Goal: Transaction & Acquisition: Book appointment/travel/reservation

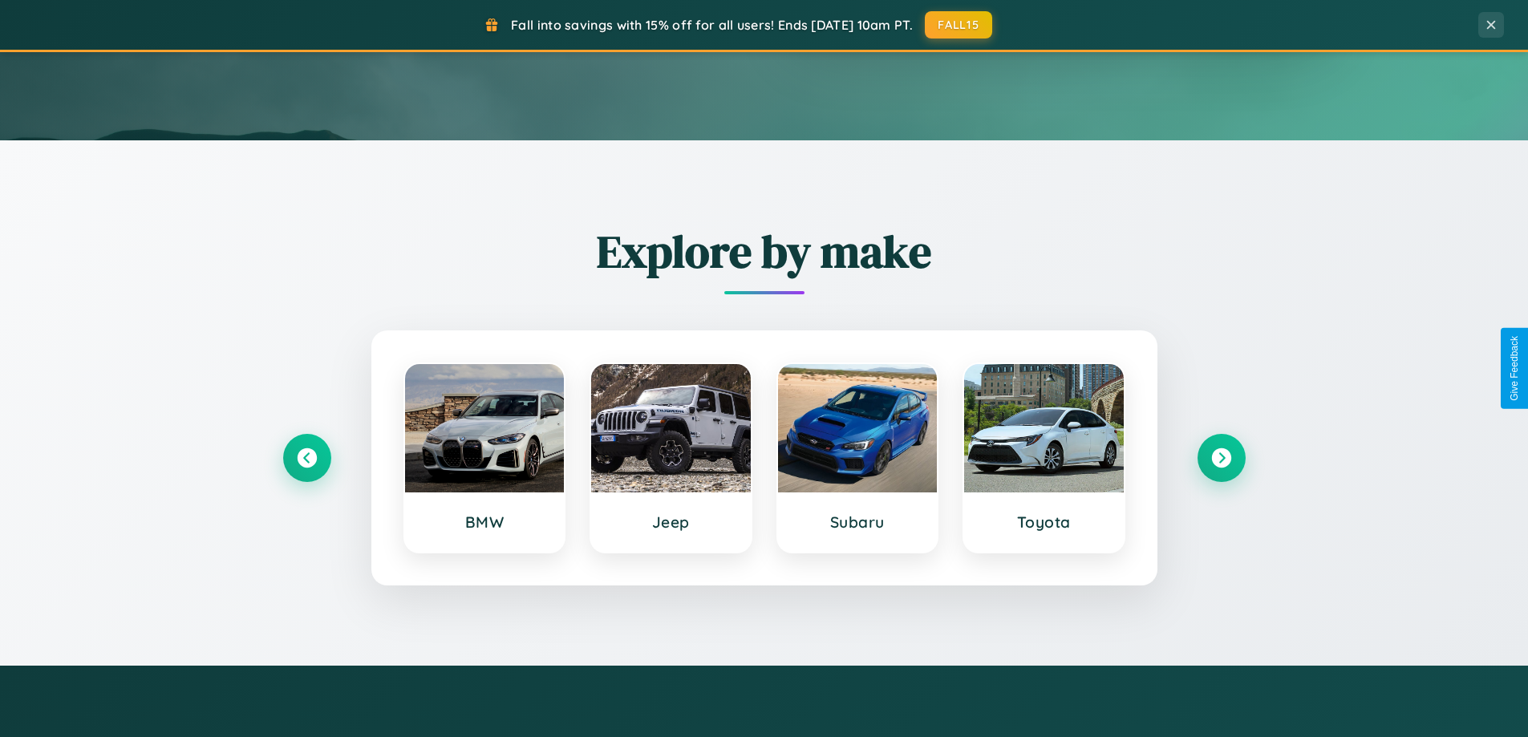
scroll to position [691, 0]
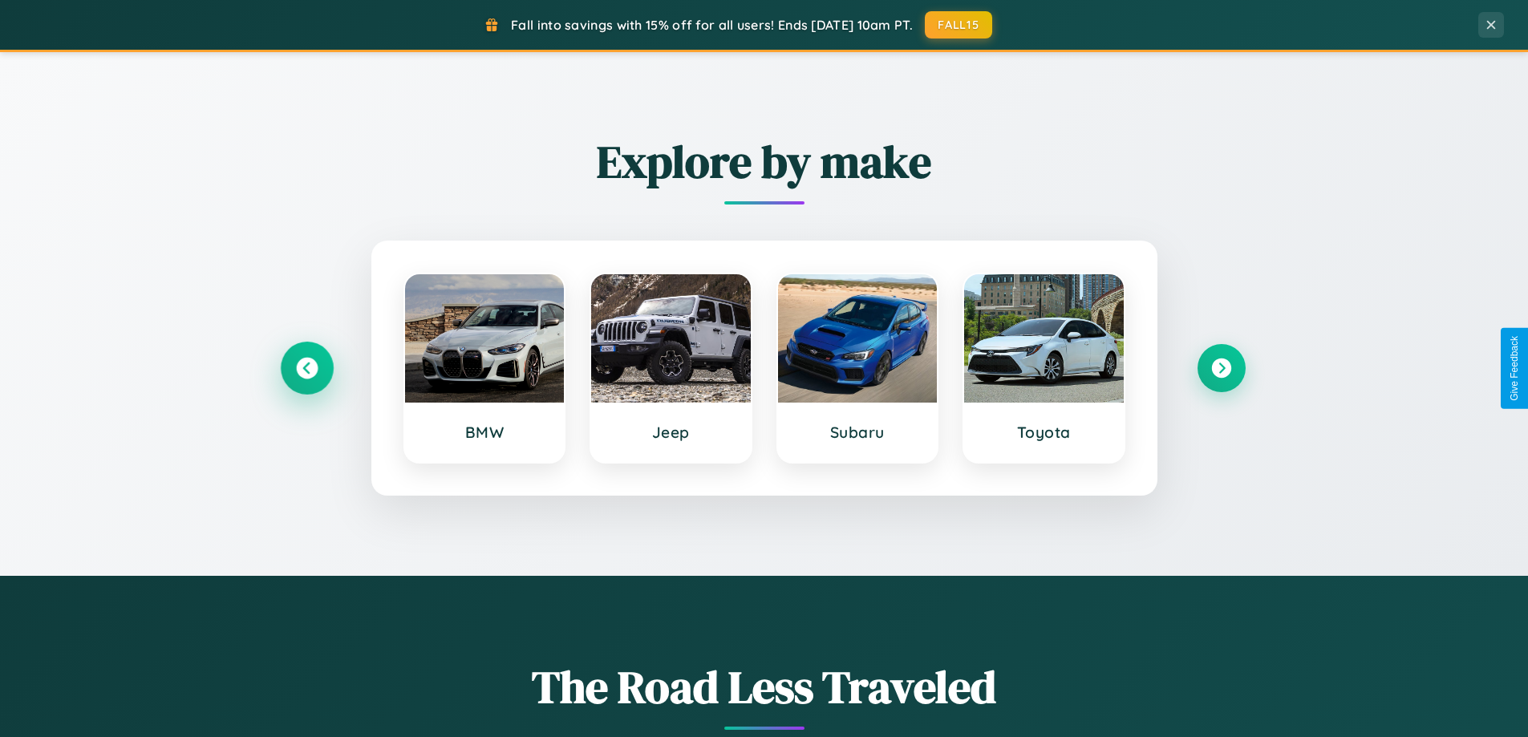
click at [306, 368] on icon at bounding box center [307, 369] width 22 height 22
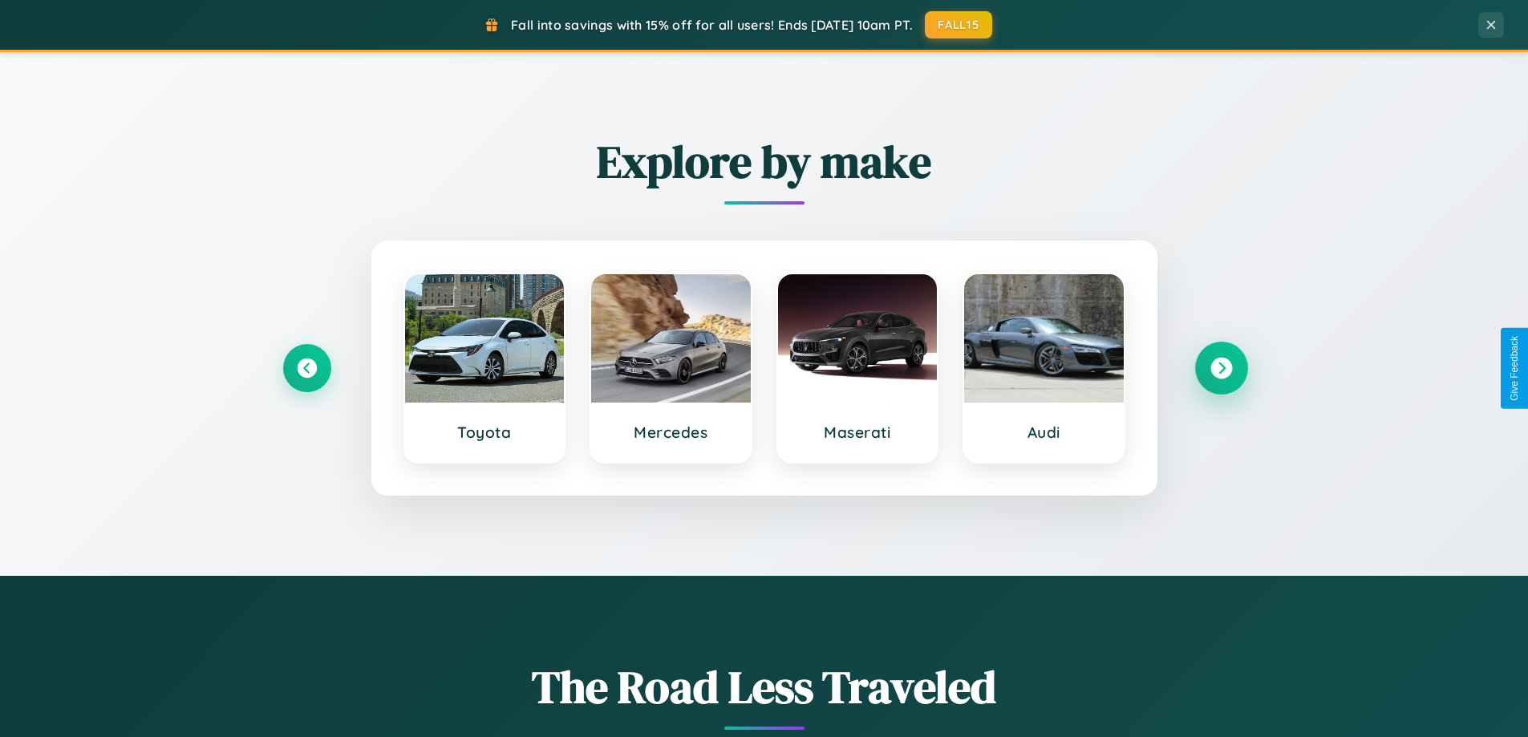
click at [1221, 368] on icon at bounding box center [1221, 369] width 22 height 22
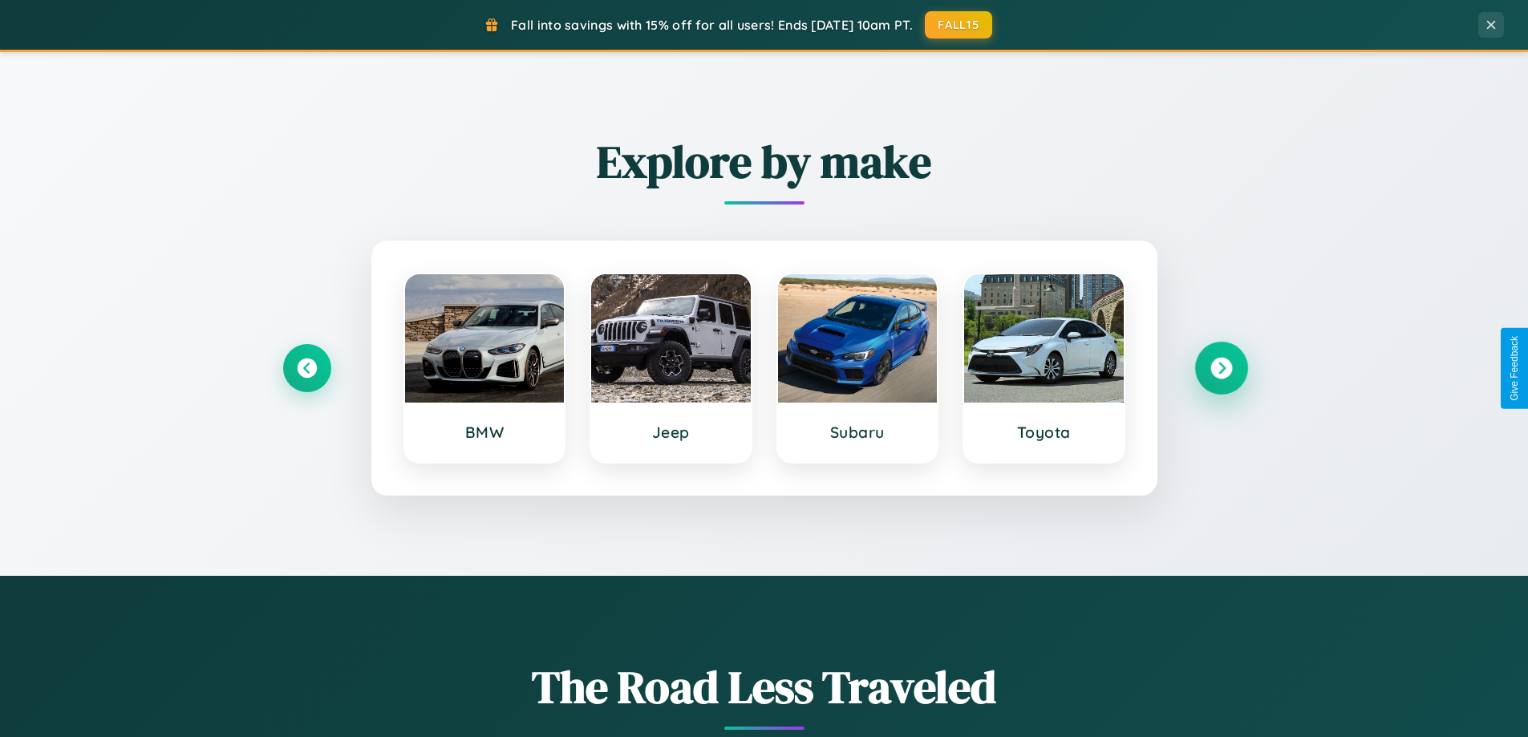
click at [1221, 368] on icon at bounding box center [1221, 369] width 22 height 22
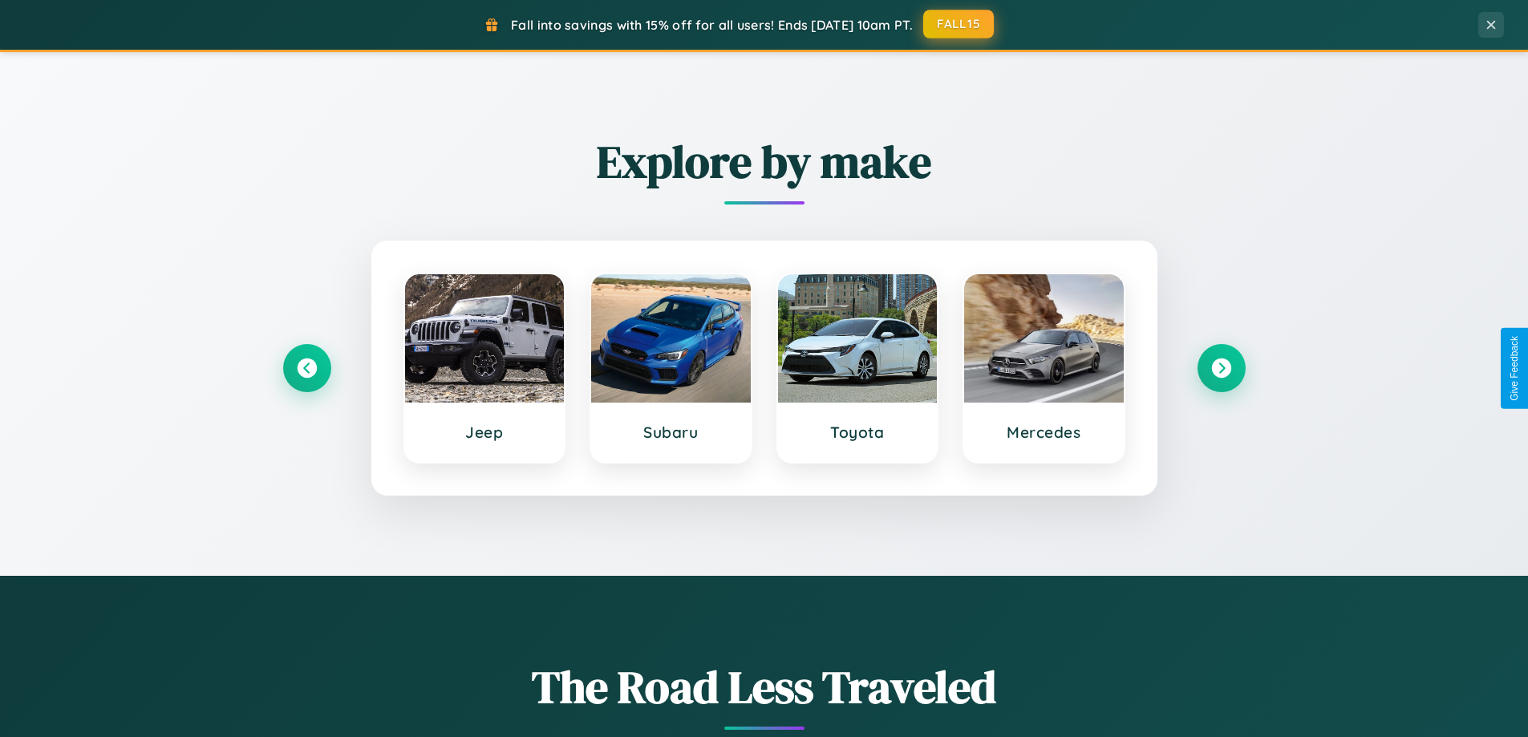
click at [959, 24] on button "FALL15" at bounding box center [958, 24] width 71 height 29
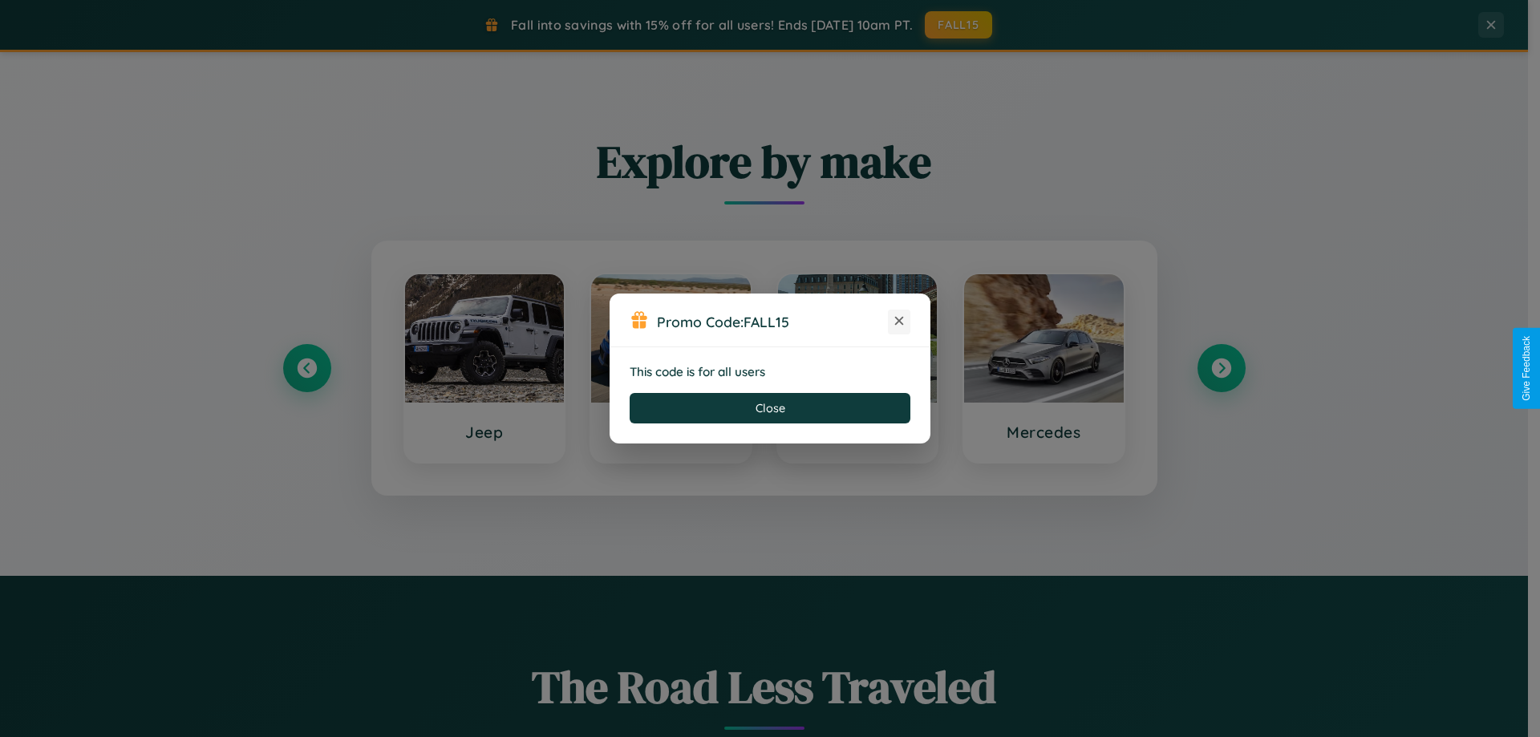
click at [899, 322] on icon at bounding box center [899, 321] width 16 height 16
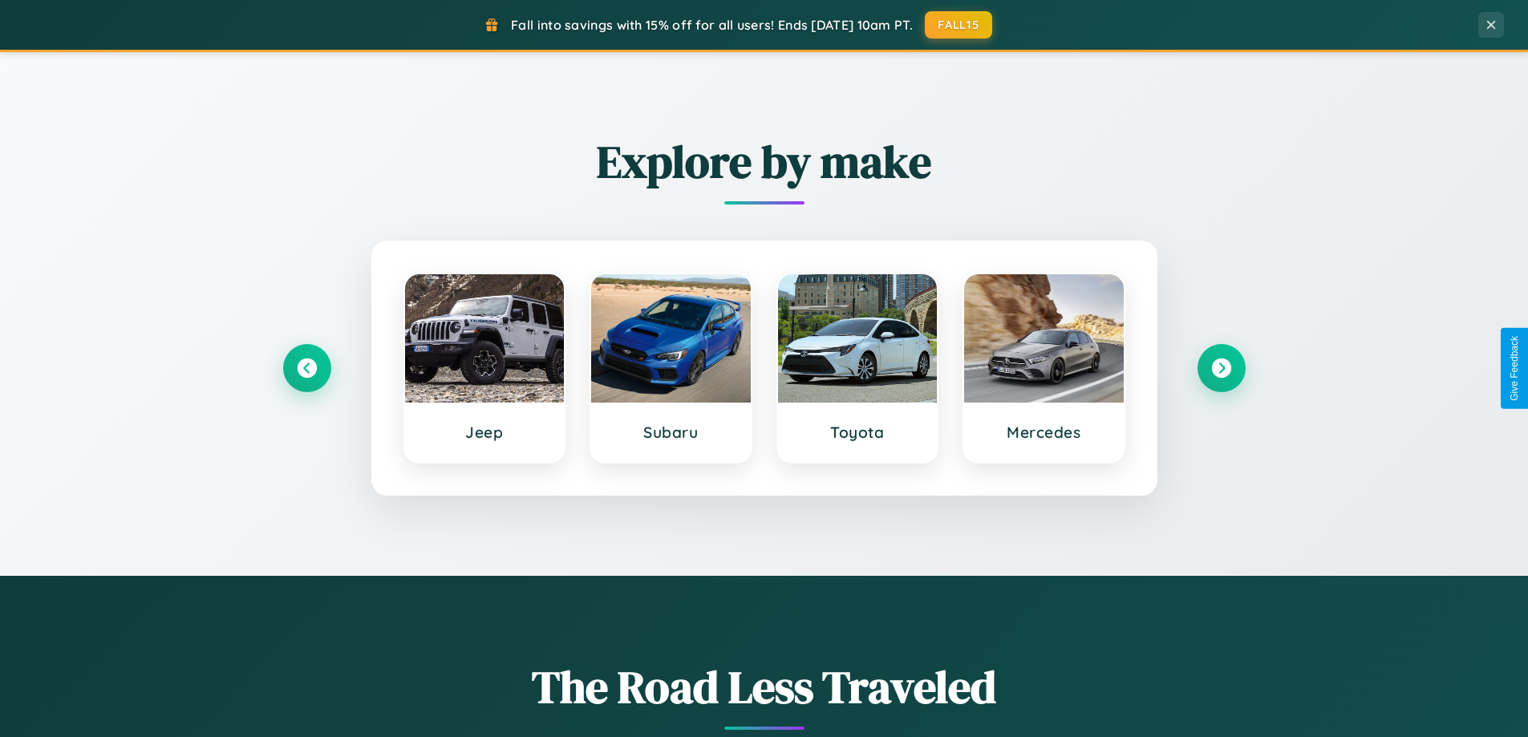
scroll to position [1413, 0]
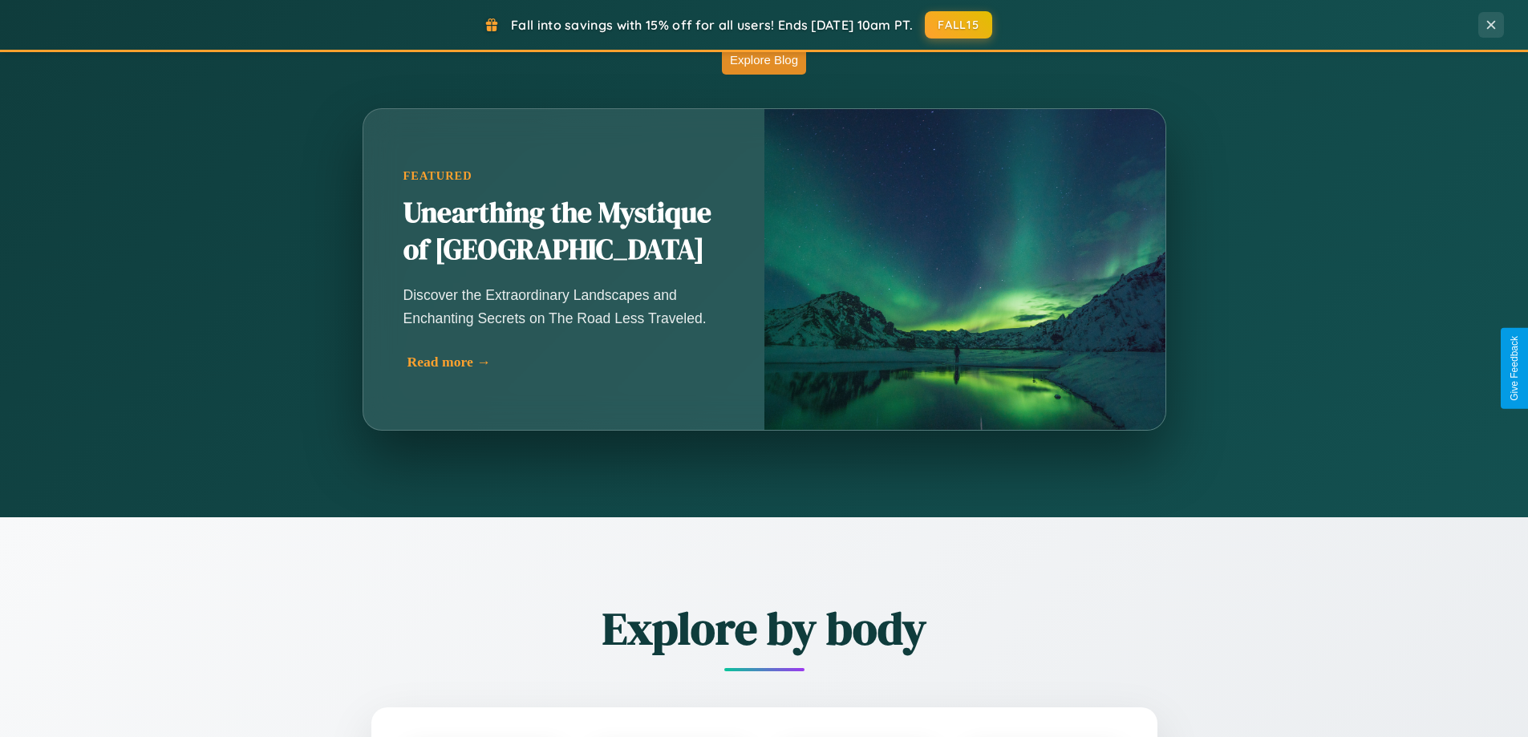
click at [563, 362] on div "Read more →" at bounding box center [567, 362] width 321 height 17
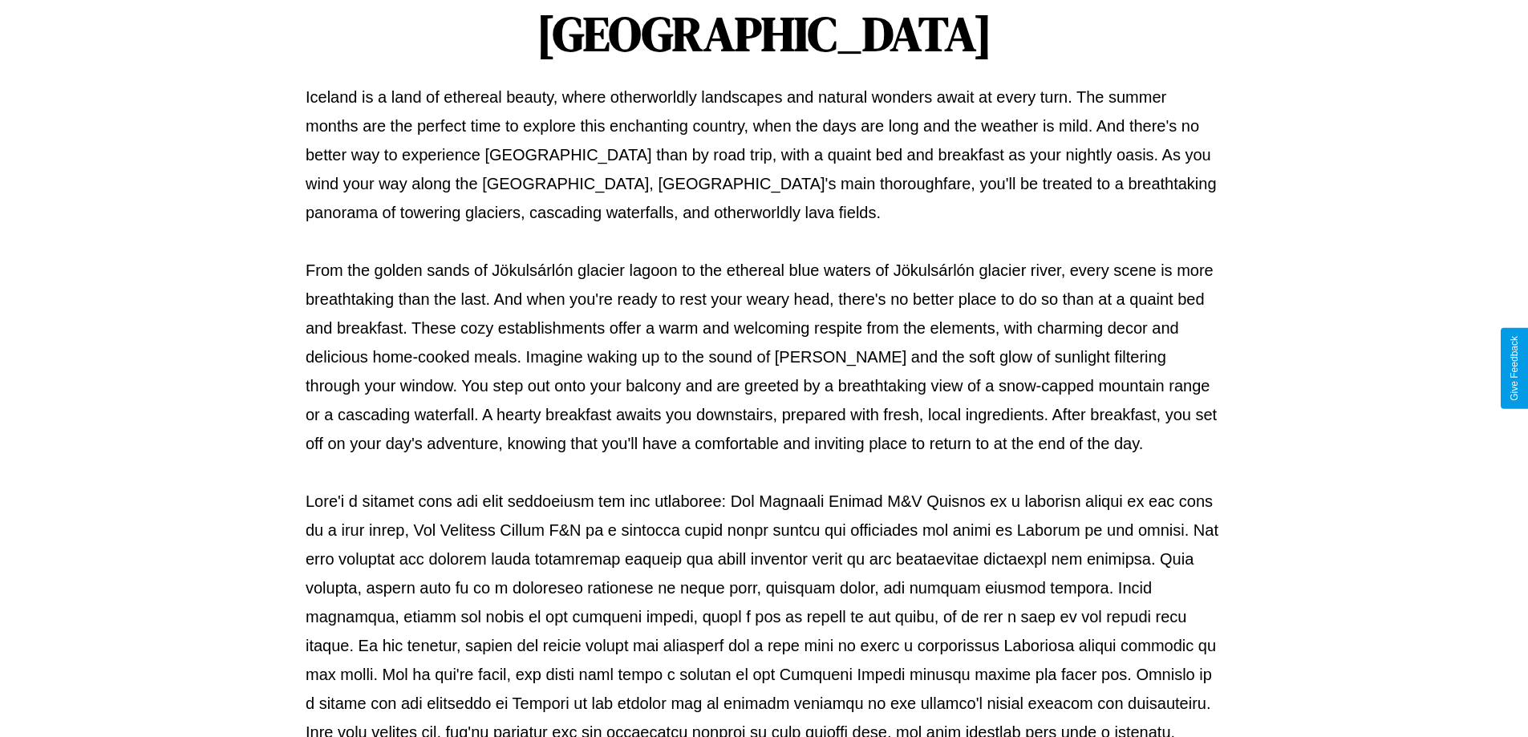
scroll to position [519, 0]
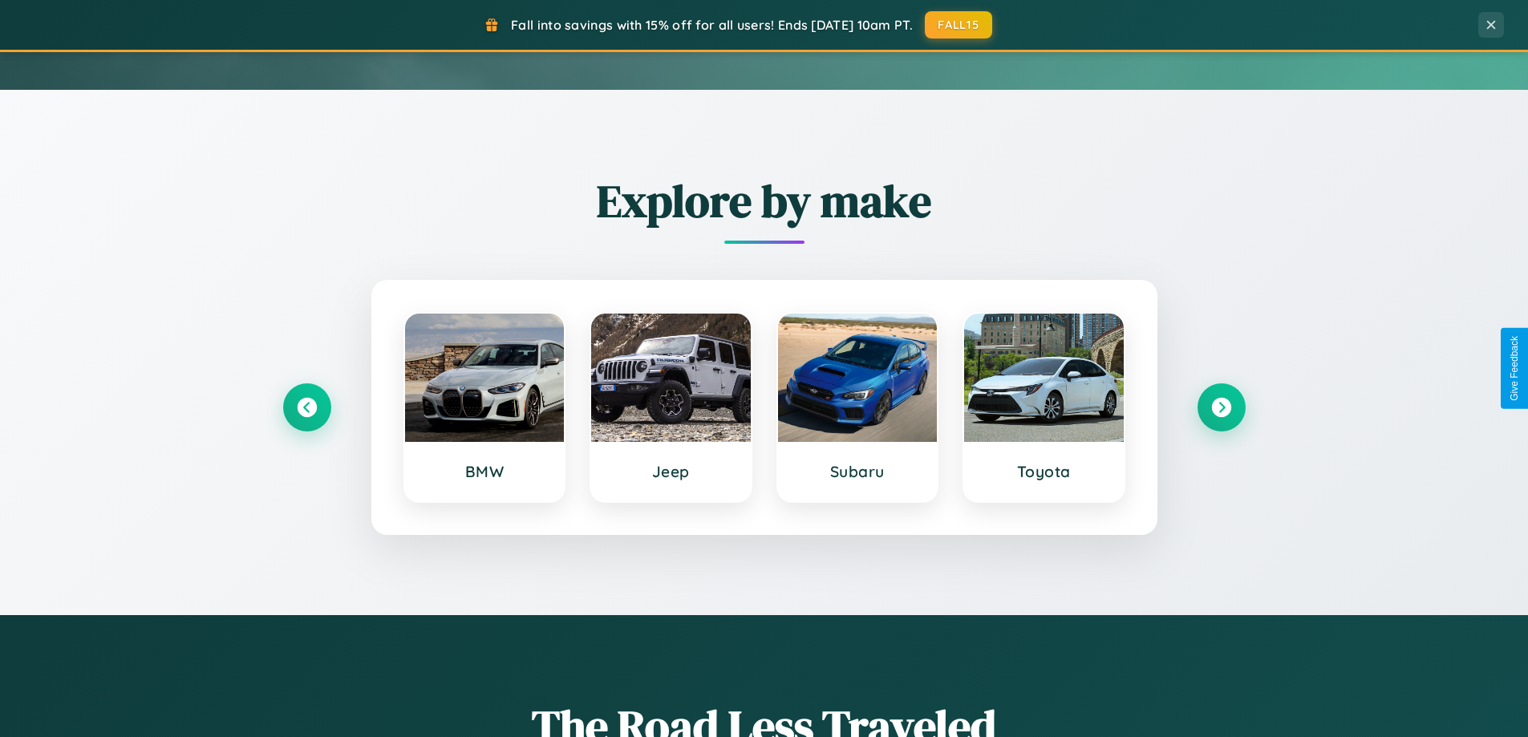
scroll to position [47, 0]
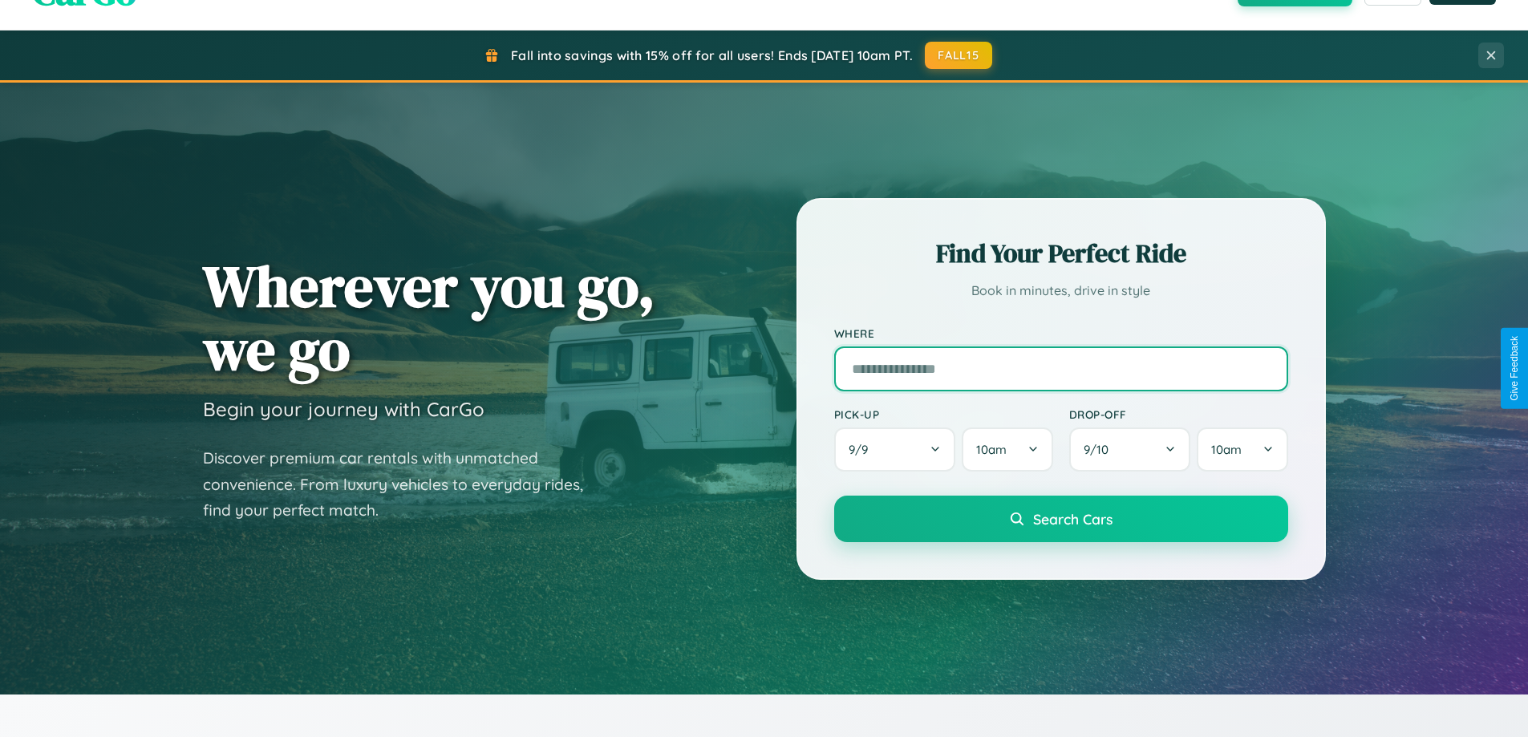
click at [1060, 368] on input "text" at bounding box center [1061, 369] width 454 height 45
type input "******"
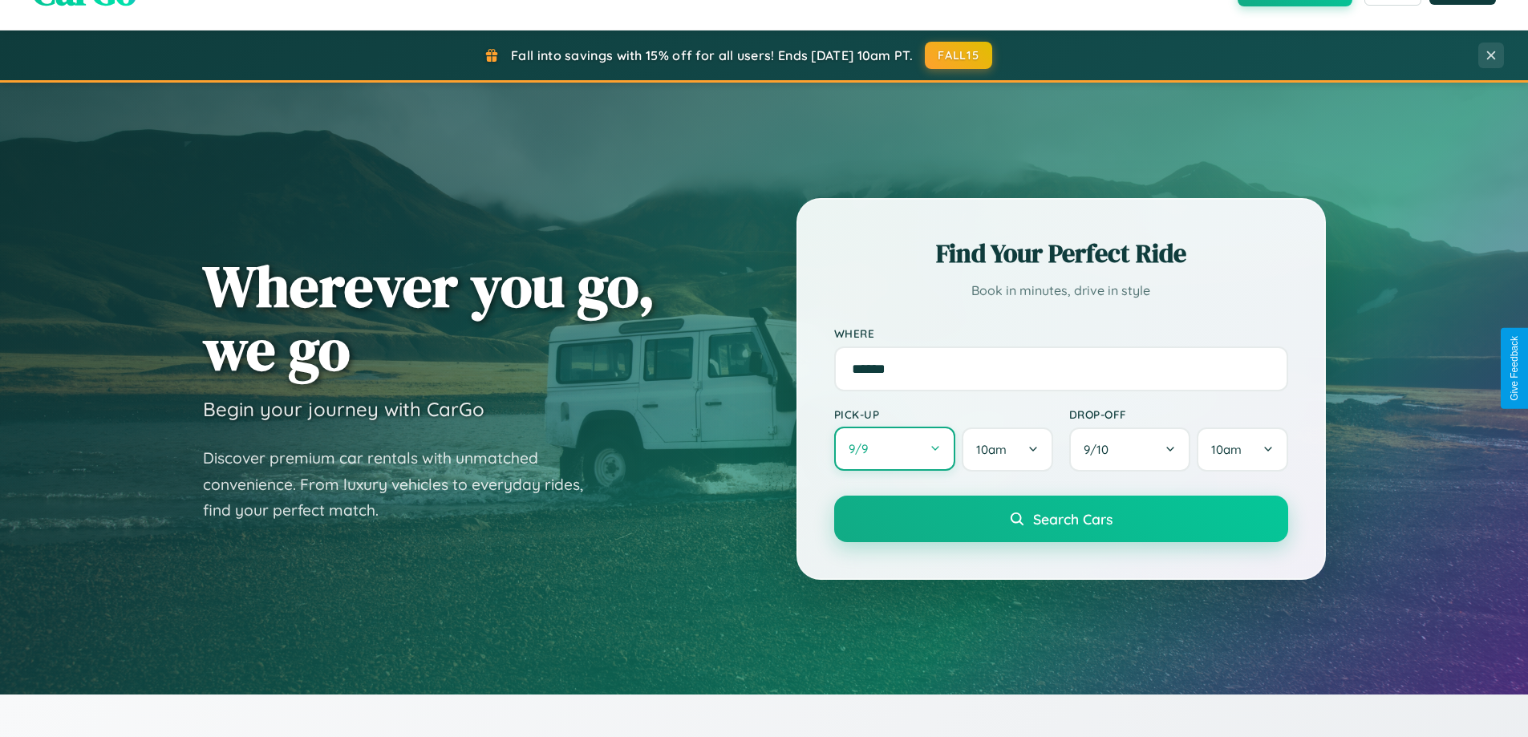
click at [894, 449] on button "9 / 9" at bounding box center [895, 449] width 122 height 44
select select "*"
select select "****"
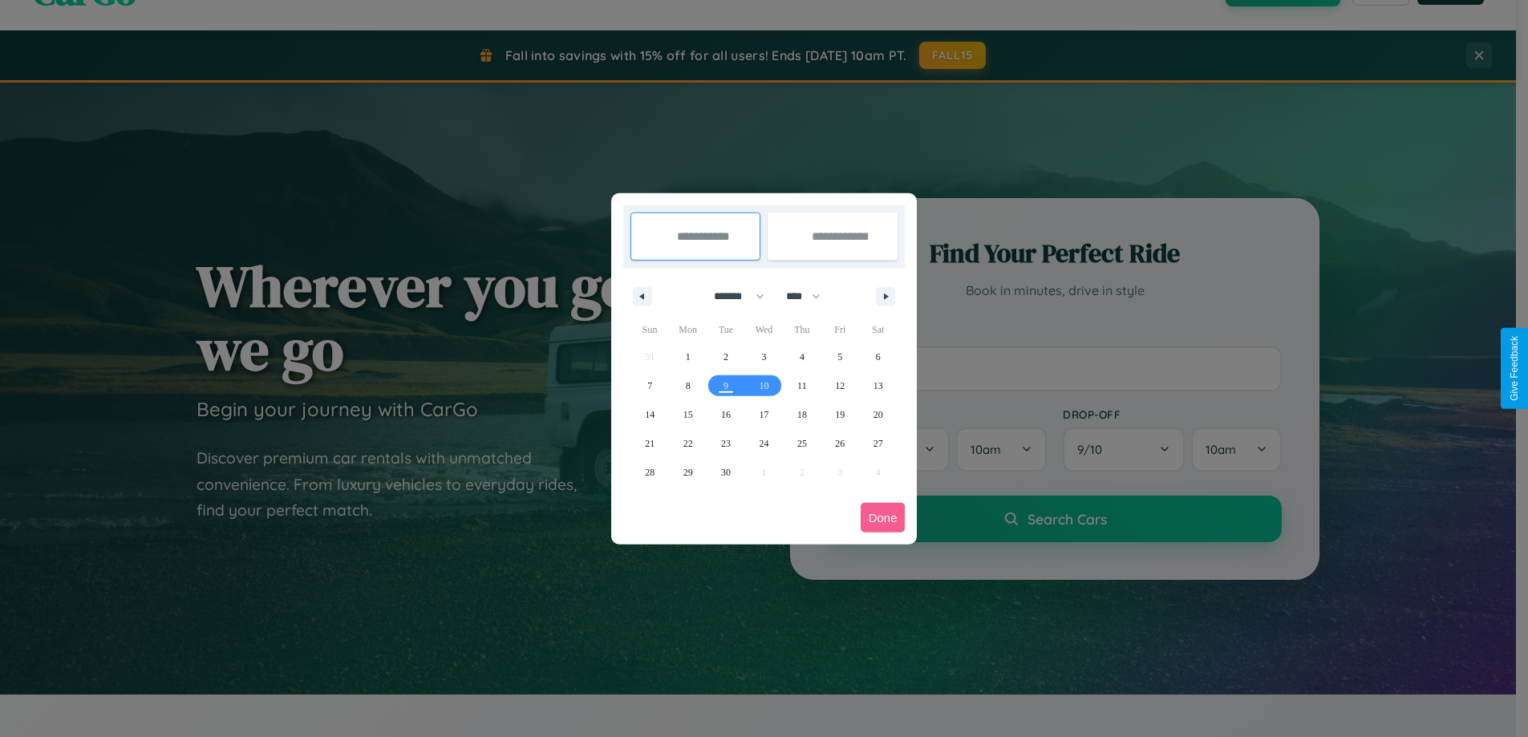
drag, startPoint x: 738, startPoint y: 296, endPoint x: 770, endPoint y: 322, distance: 41.1
click at [738, 296] on select "******* ******** ***** ***** *** **** **** ****** ********* ******* ******** **…" at bounding box center [736, 296] width 68 height 26
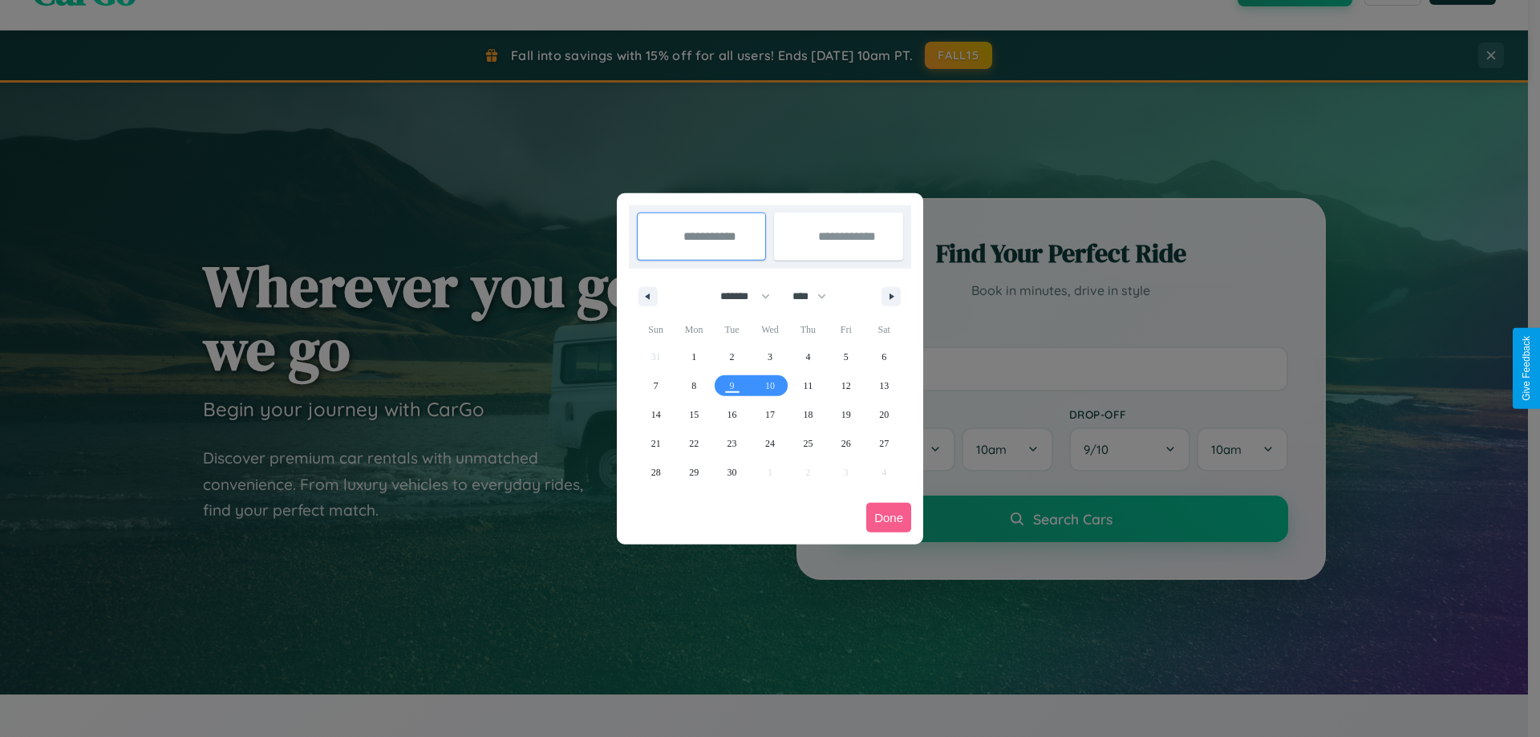
select select "*"
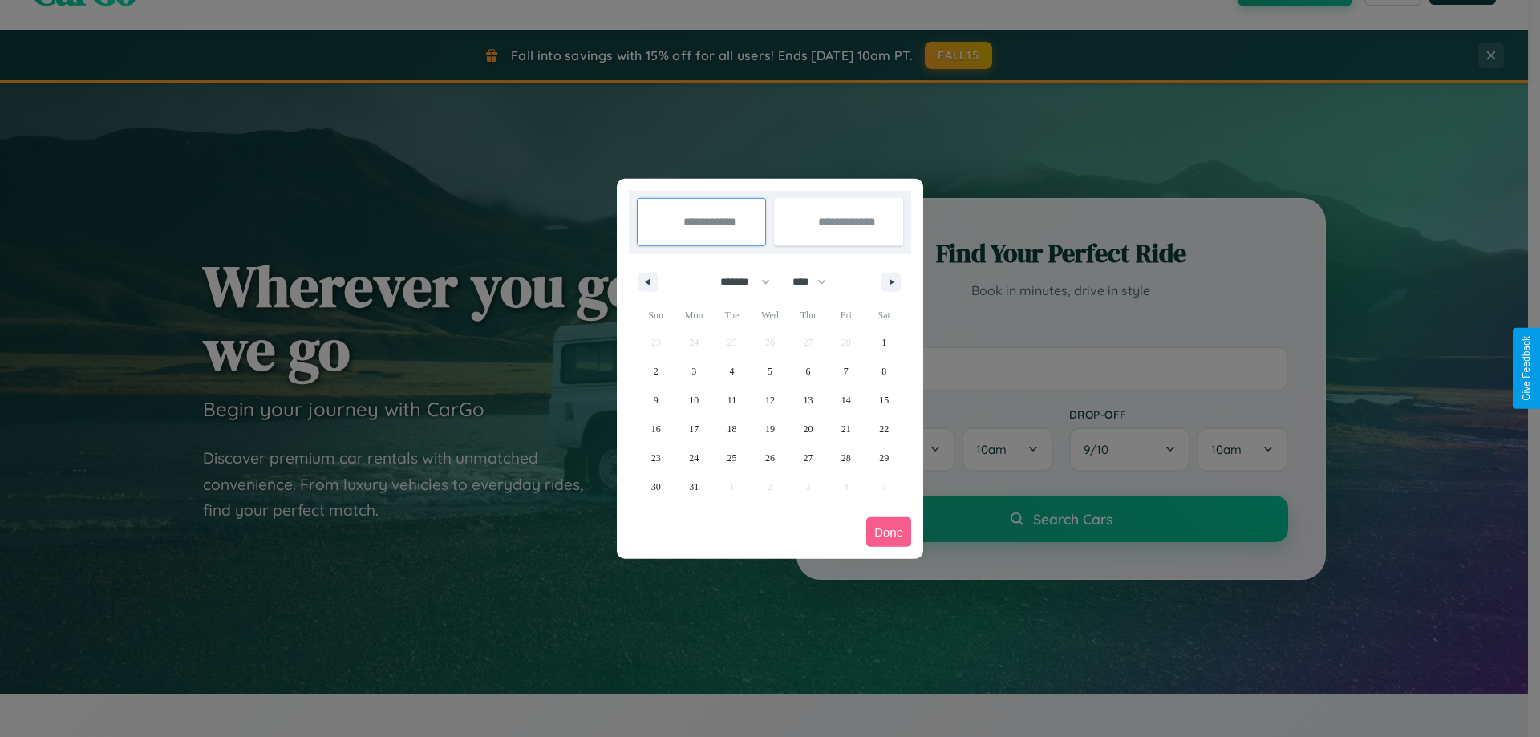
drag, startPoint x: 817, startPoint y: 282, endPoint x: 770, endPoint y: 322, distance: 61.4
click at [817, 282] on select "**** **** **** **** **** **** **** **** **** **** **** **** **** **** **** ****…" at bounding box center [808, 282] width 48 height 26
select select "****"
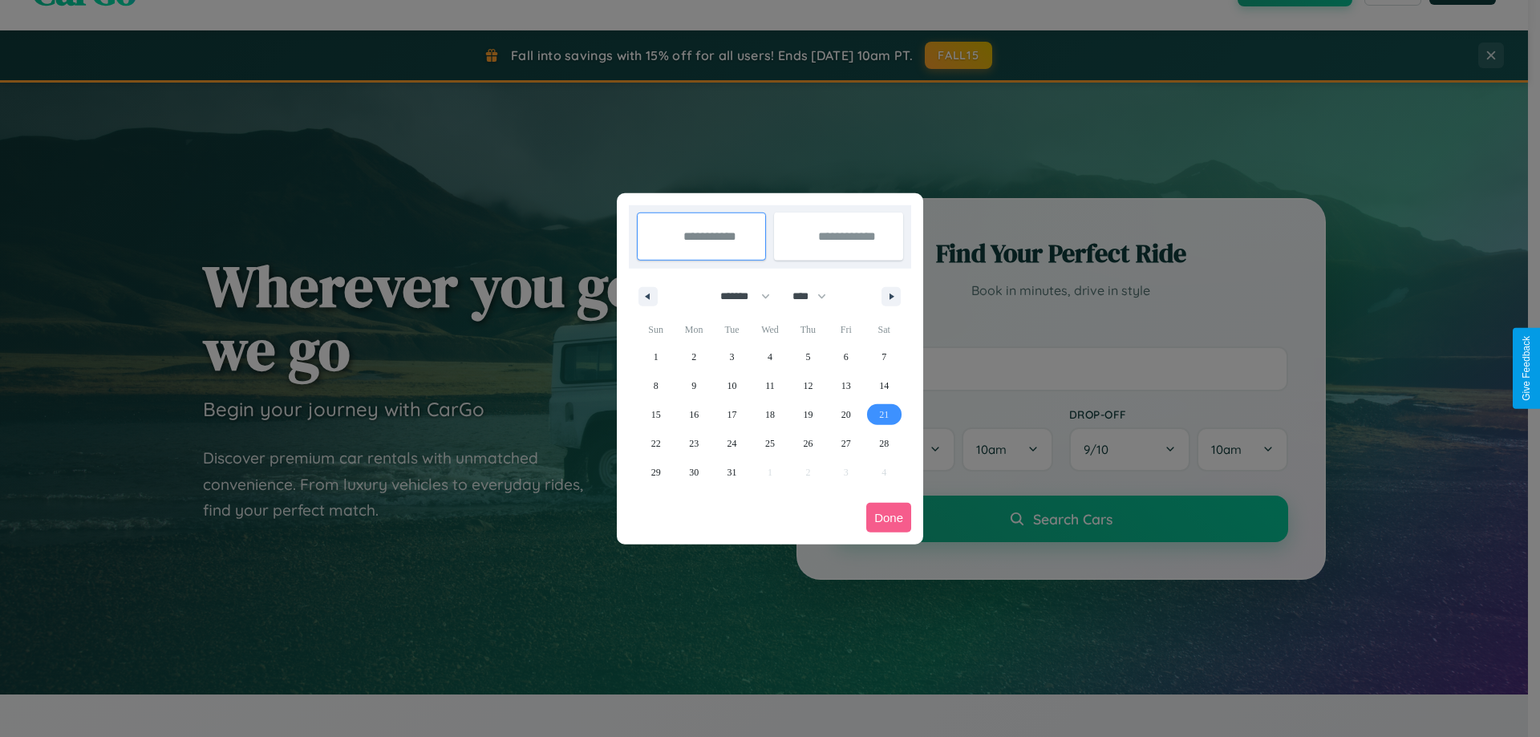
click at [884, 414] on span "21" at bounding box center [884, 414] width 10 height 29
type input "**********"
click at [655, 443] on span "22" at bounding box center [656, 443] width 10 height 29
type input "**********"
click at [889, 517] on button "Done" at bounding box center [888, 518] width 45 height 30
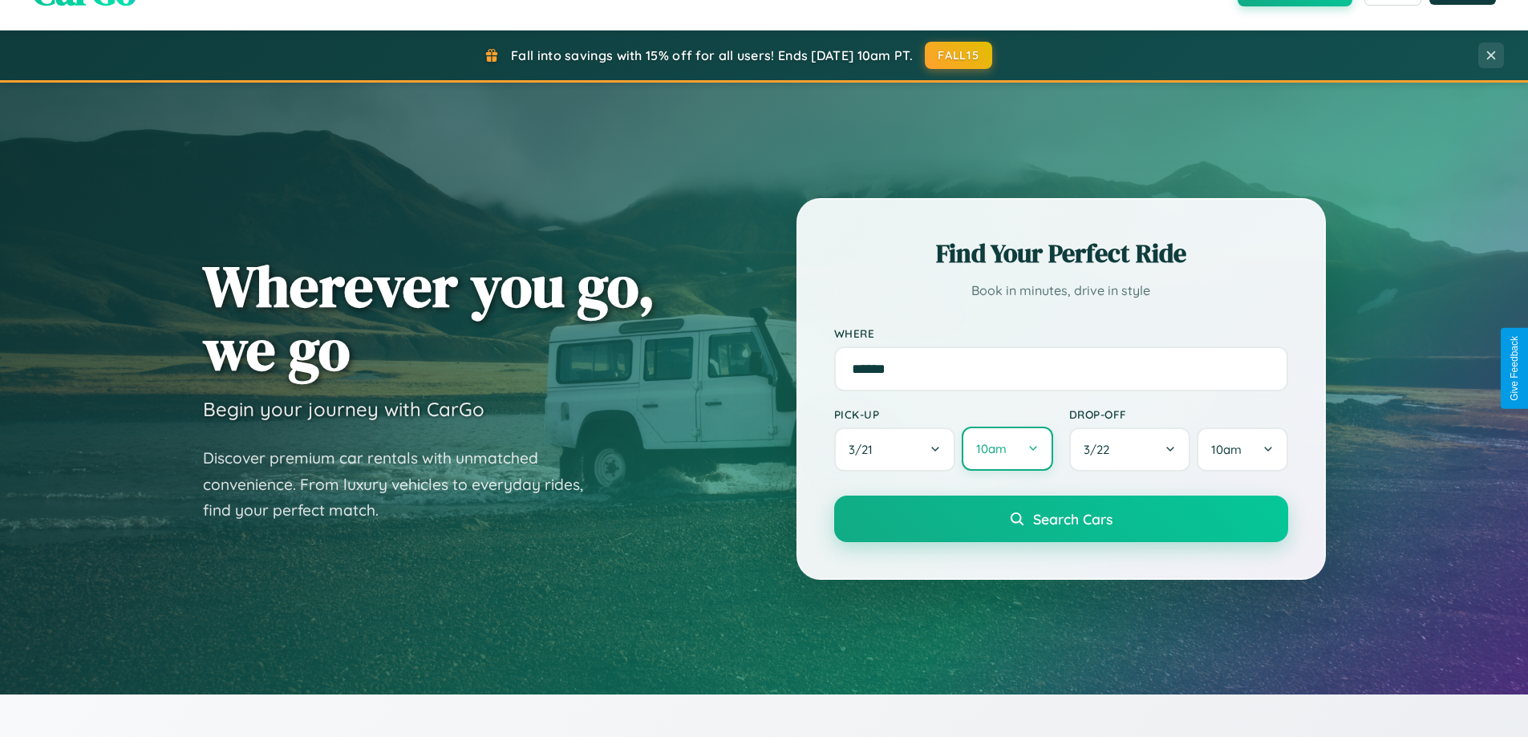
click at [1007, 449] on button "10am" at bounding box center [1007, 449] width 91 height 44
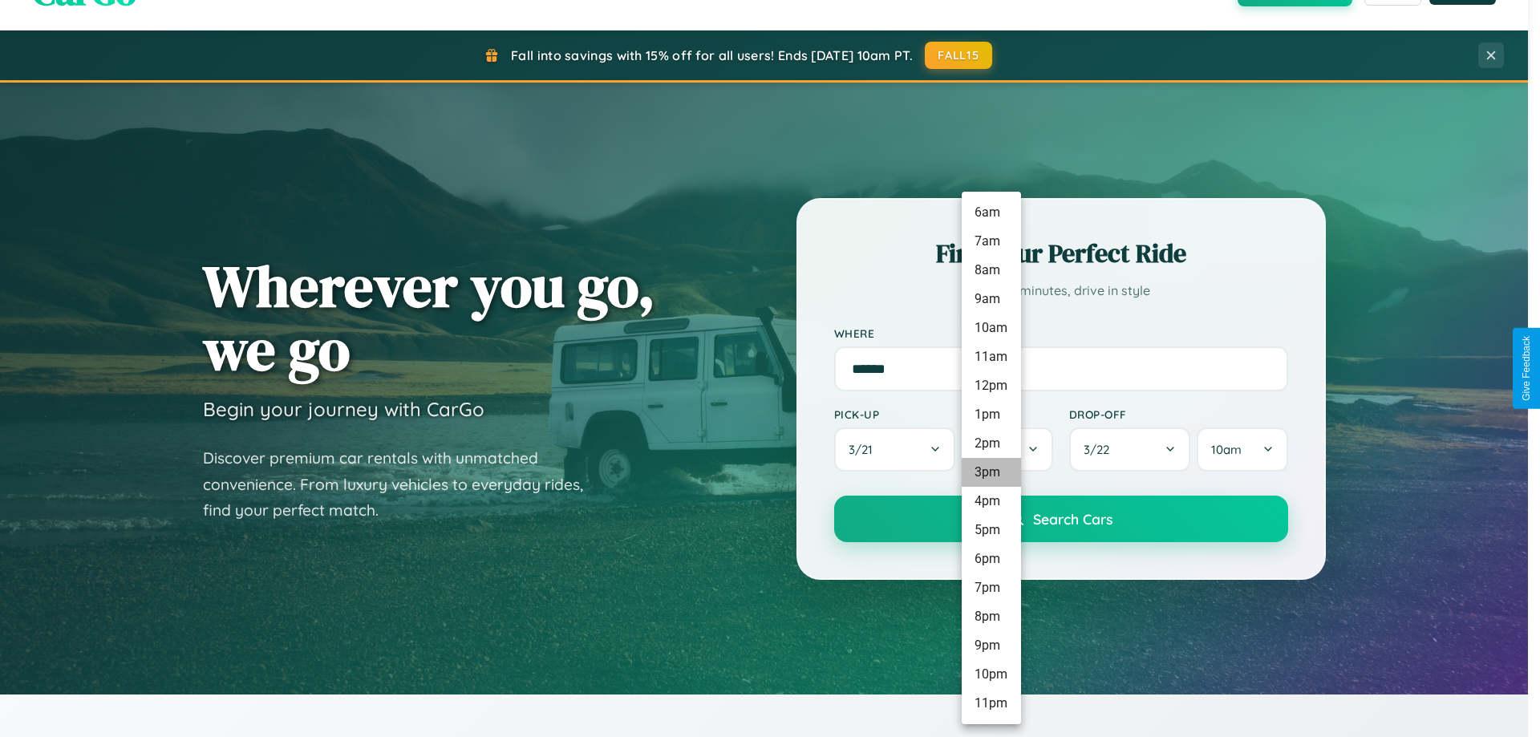
click at [991, 472] on li "3pm" at bounding box center [991, 472] width 59 height 29
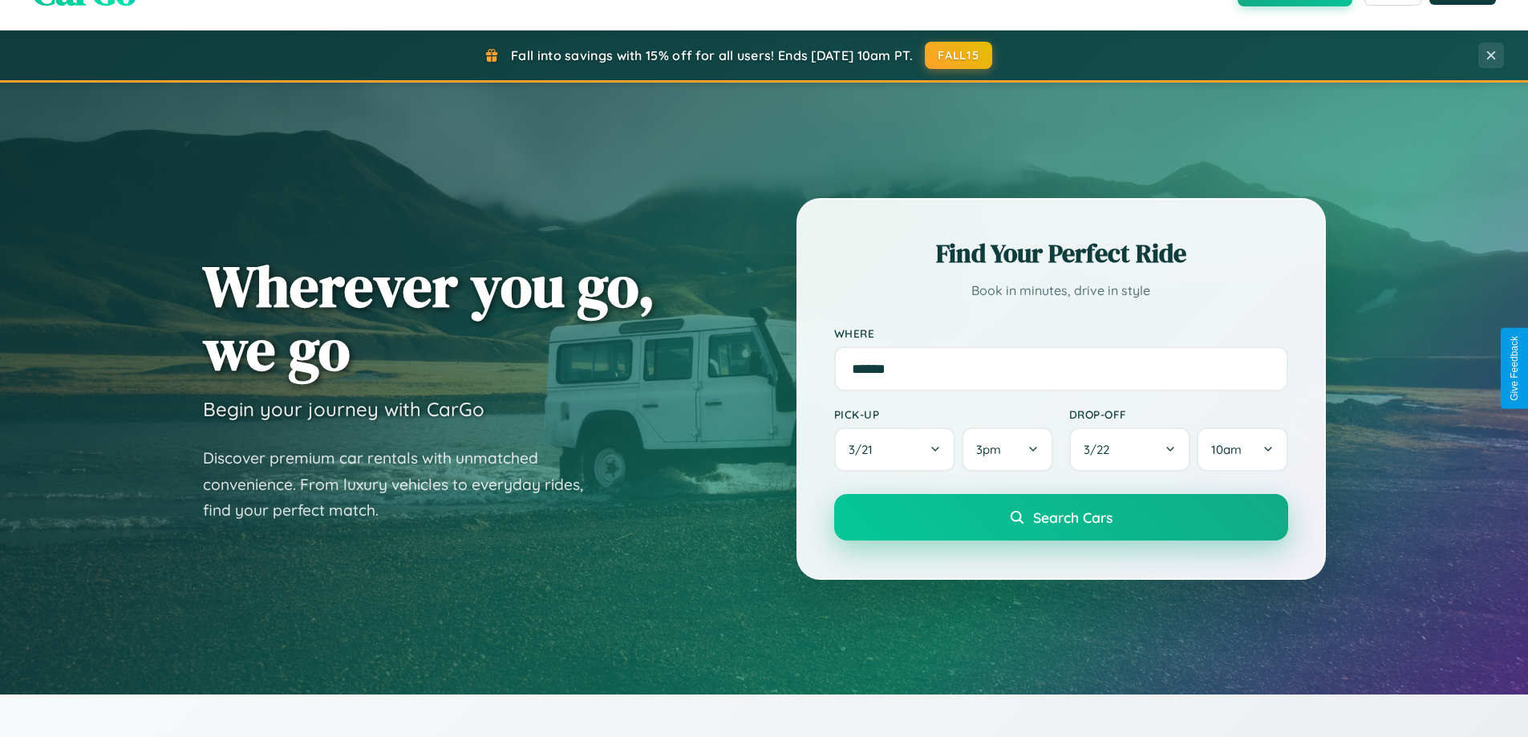
click at [1060, 519] on span "Search Cars" at bounding box center [1072, 518] width 79 height 18
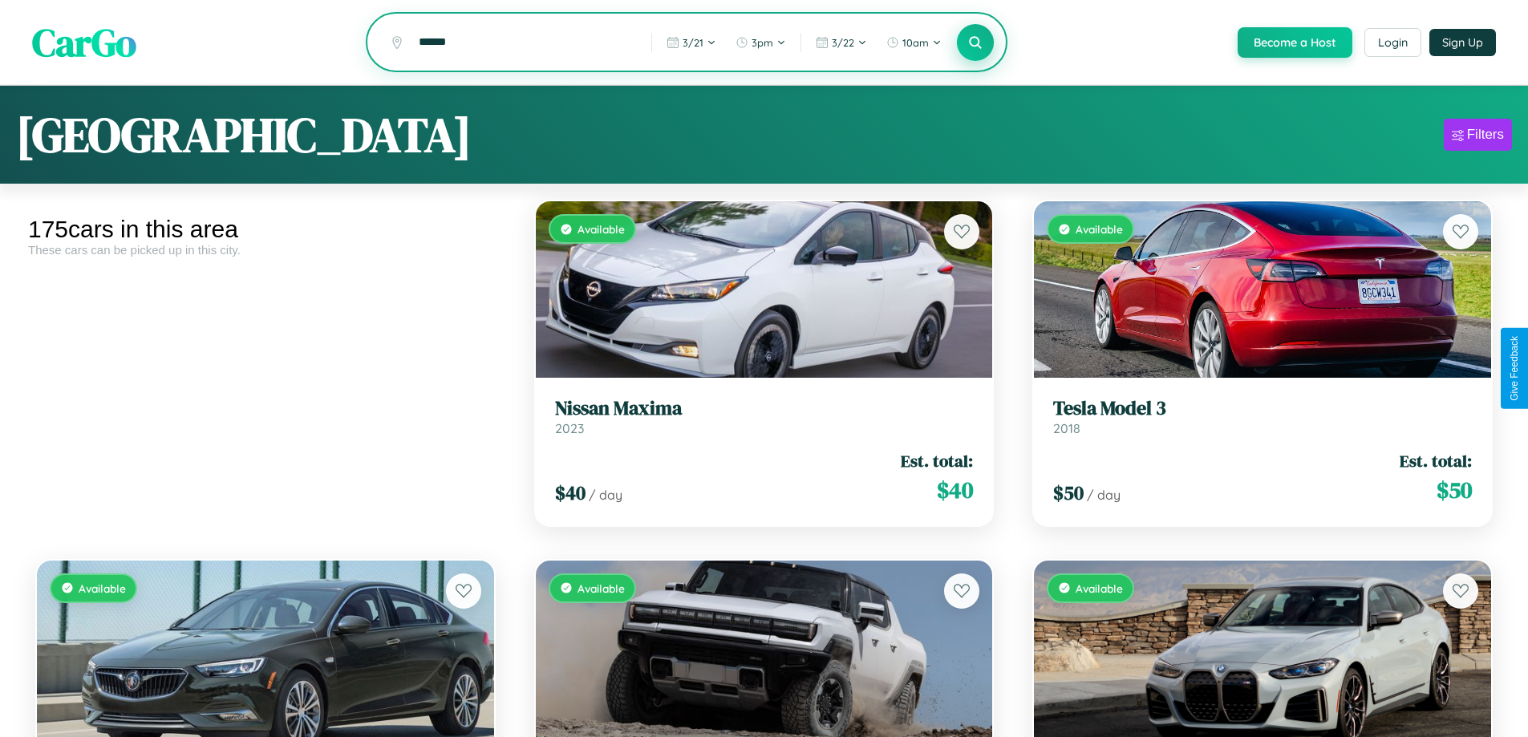
click at [975, 43] on icon at bounding box center [975, 41] width 15 height 15
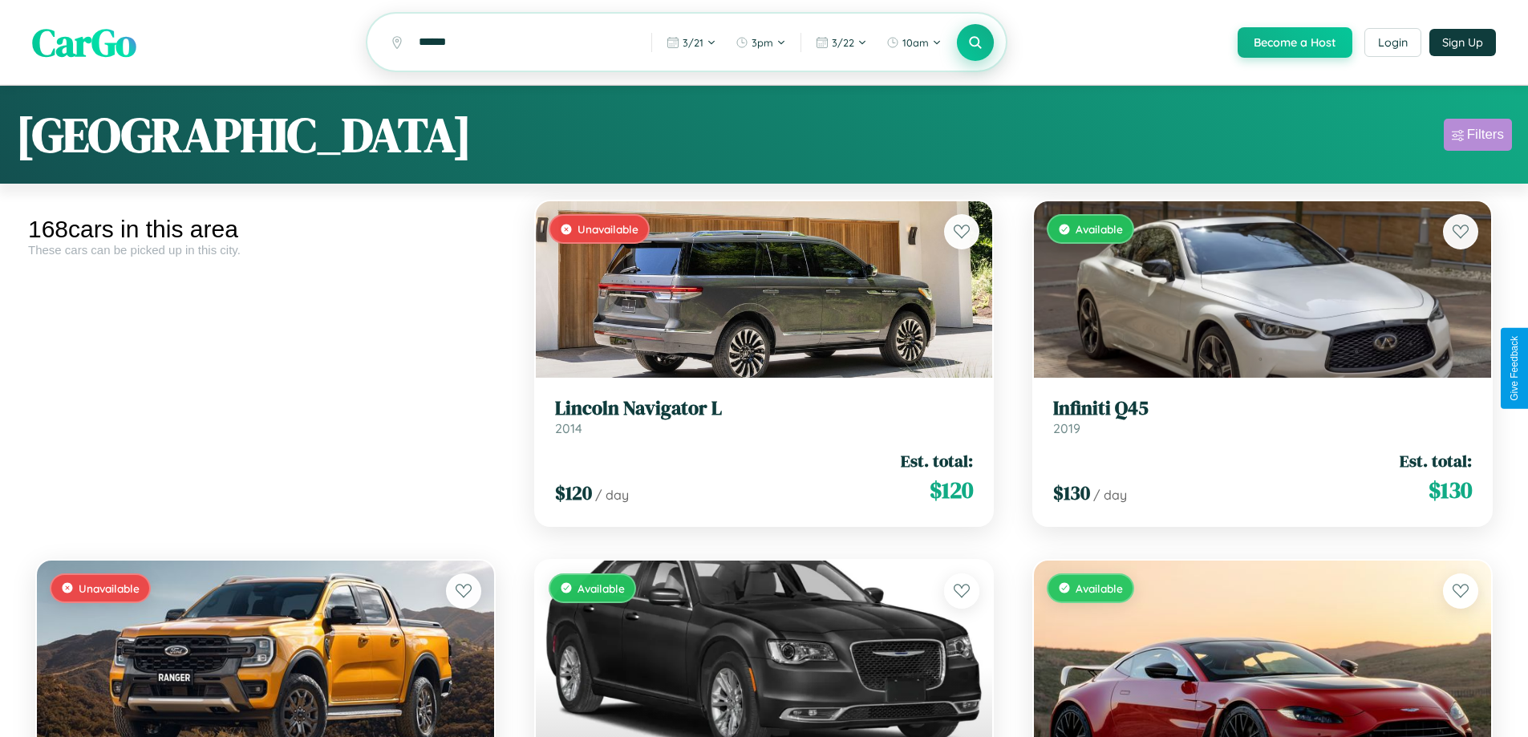
click at [1478, 137] on div "Filters" at bounding box center [1485, 135] width 37 height 16
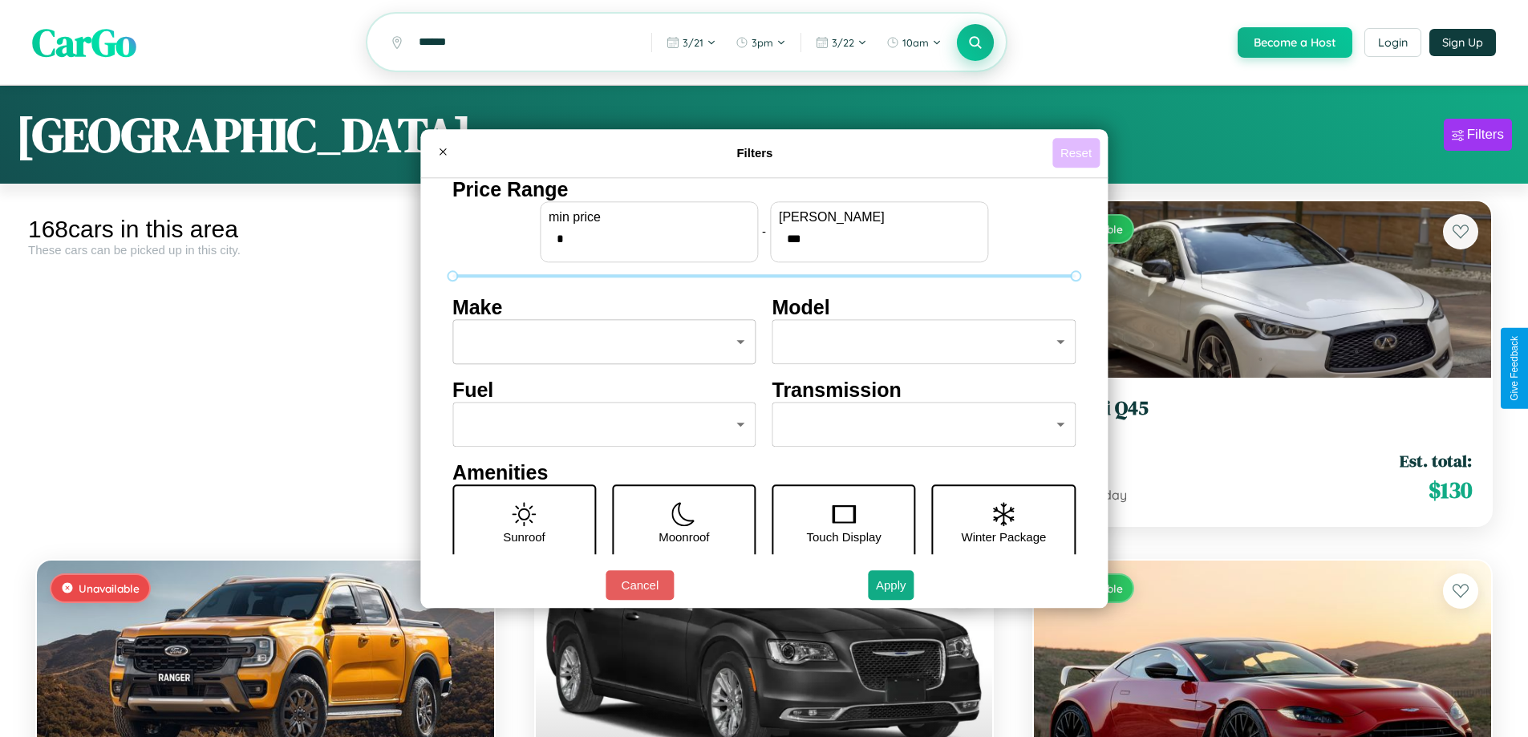
click at [1078, 152] on button "Reset" at bounding box center [1075, 153] width 47 height 30
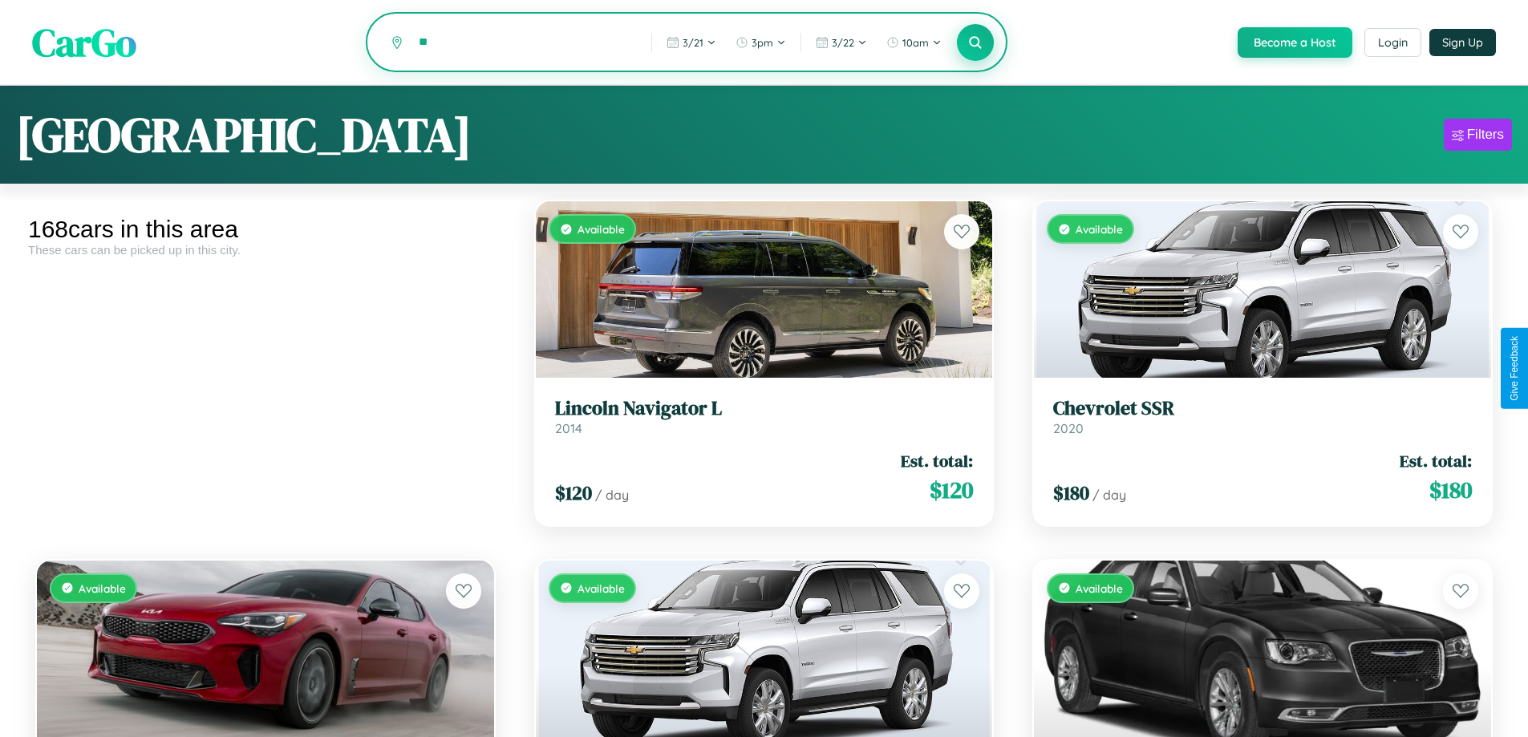
type input "*"
type input "*********"
click at [975, 43] on icon at bounding box center [975, 41] width 15 height 15
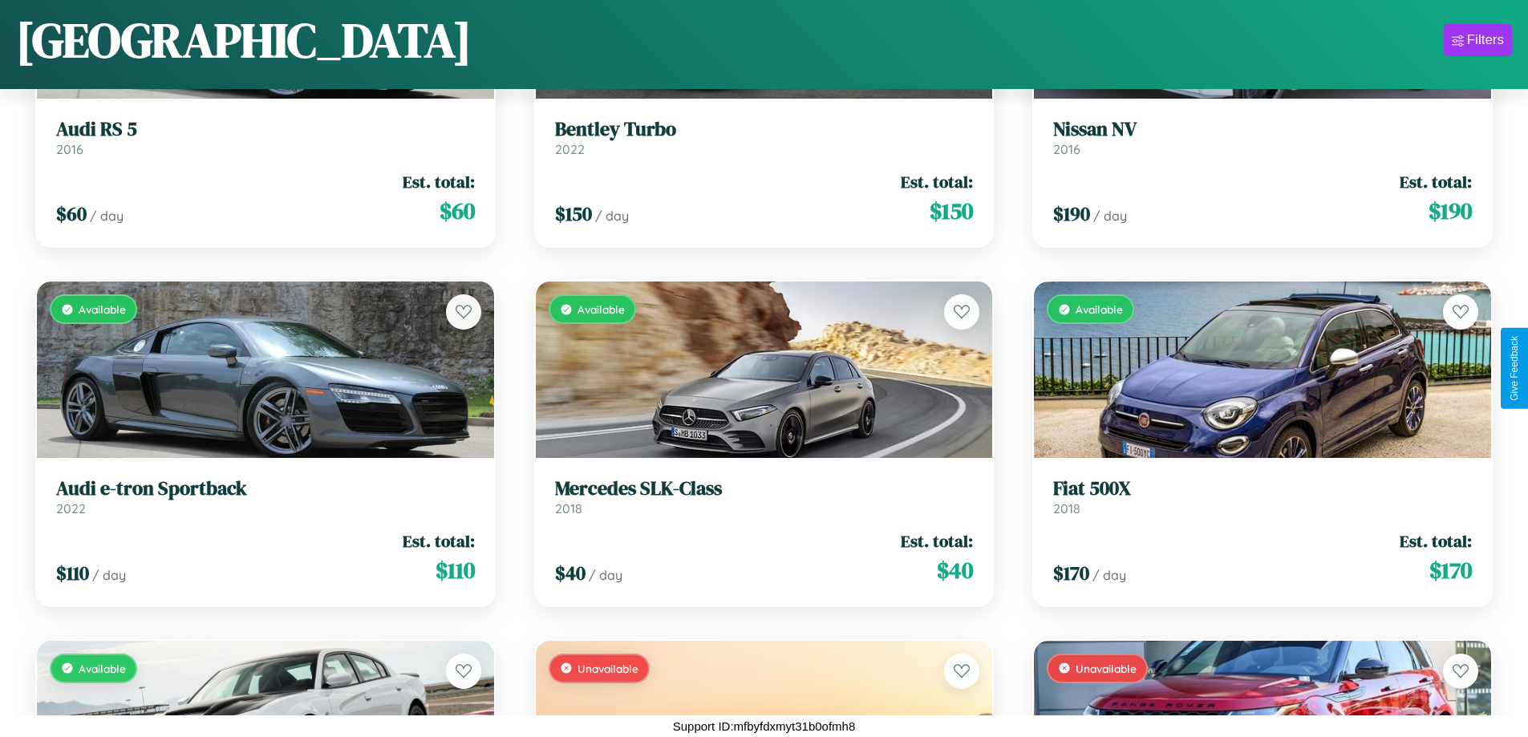
scroll to position [12797, 0]
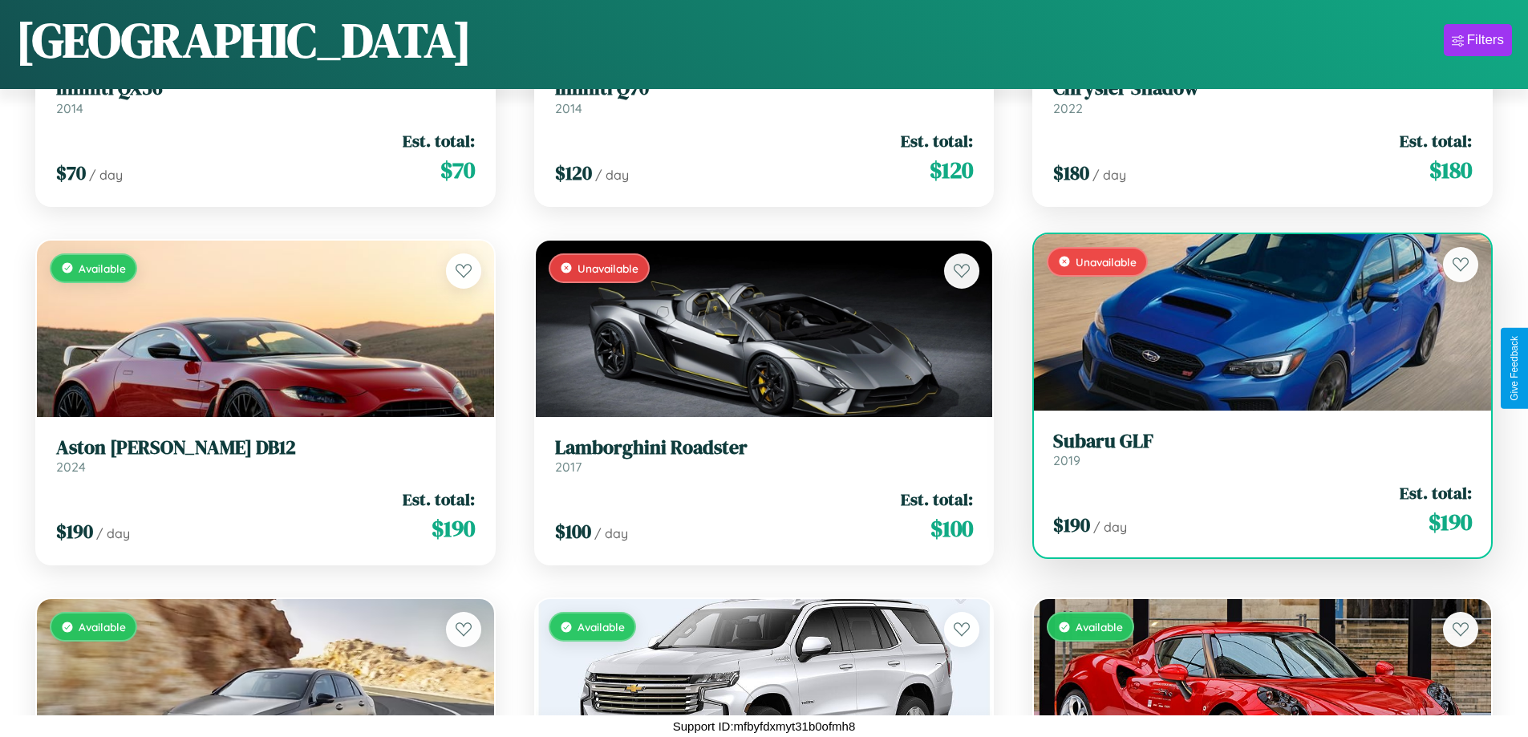
click at [1252, 510] on div "$ 190 / day Est. total: $ 190" at bounding box center [1262, 509] width 419 height 57
click at [1252, 509] on div "$ 190 / day Est. total: $ 190" at bounding box center [1262, 509] width 419 height 57
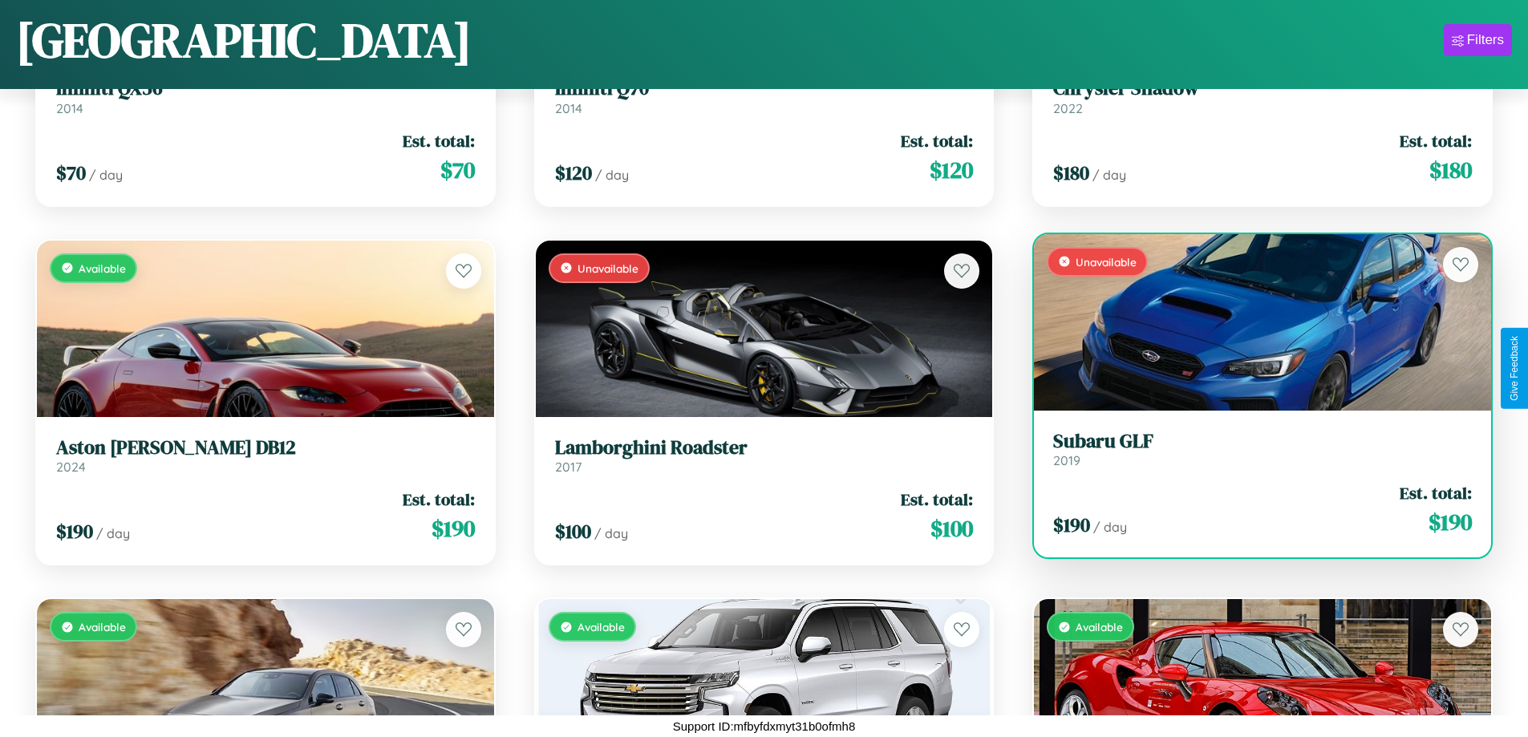
click at [1252, 509] on div "$ 190 / day Est. total: $ 190" at bounding box center [1262, 509] width 419 height 57
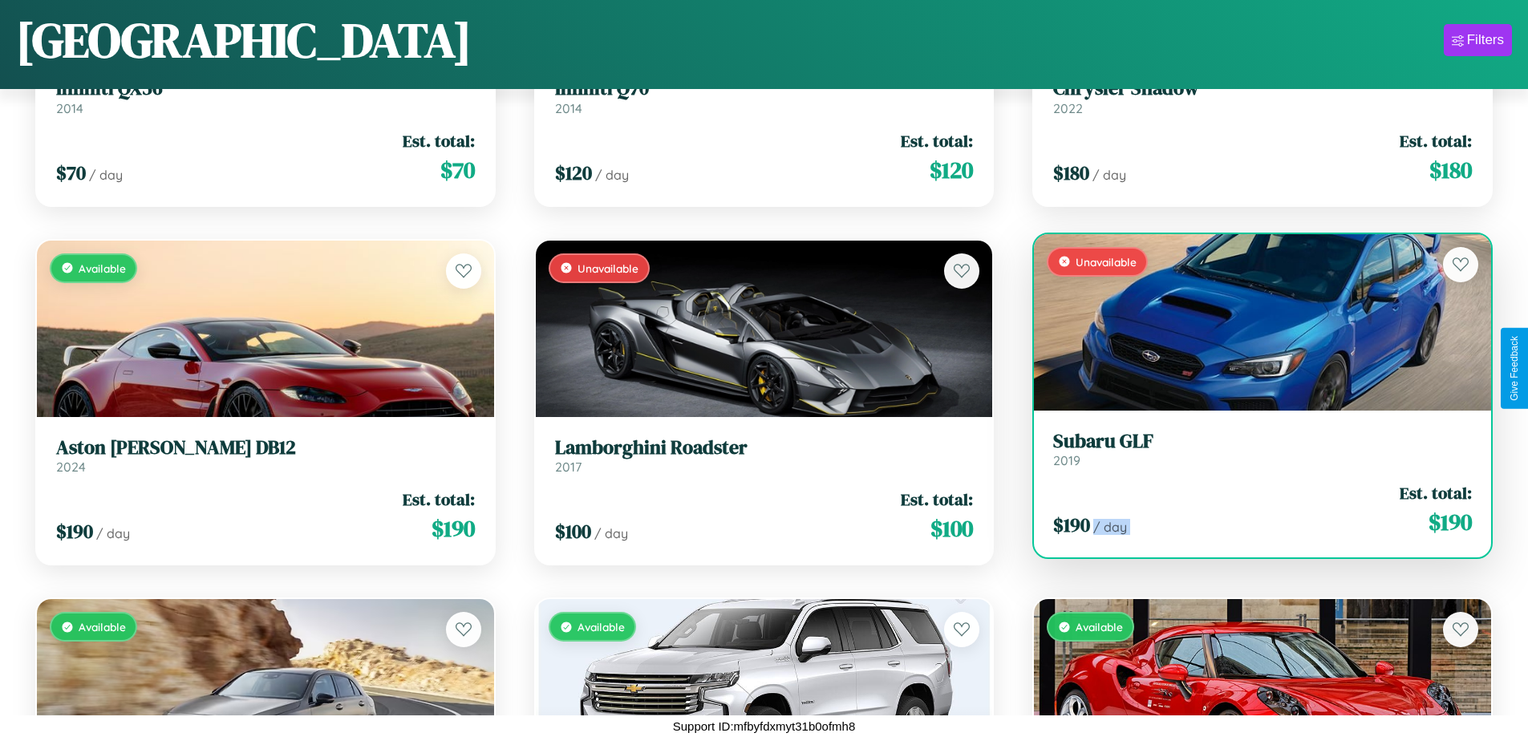
click at [1252, 509] on div "$ 190 / day Est. total: $ 190" at bounding box center [1262, 509] width 419 height 57
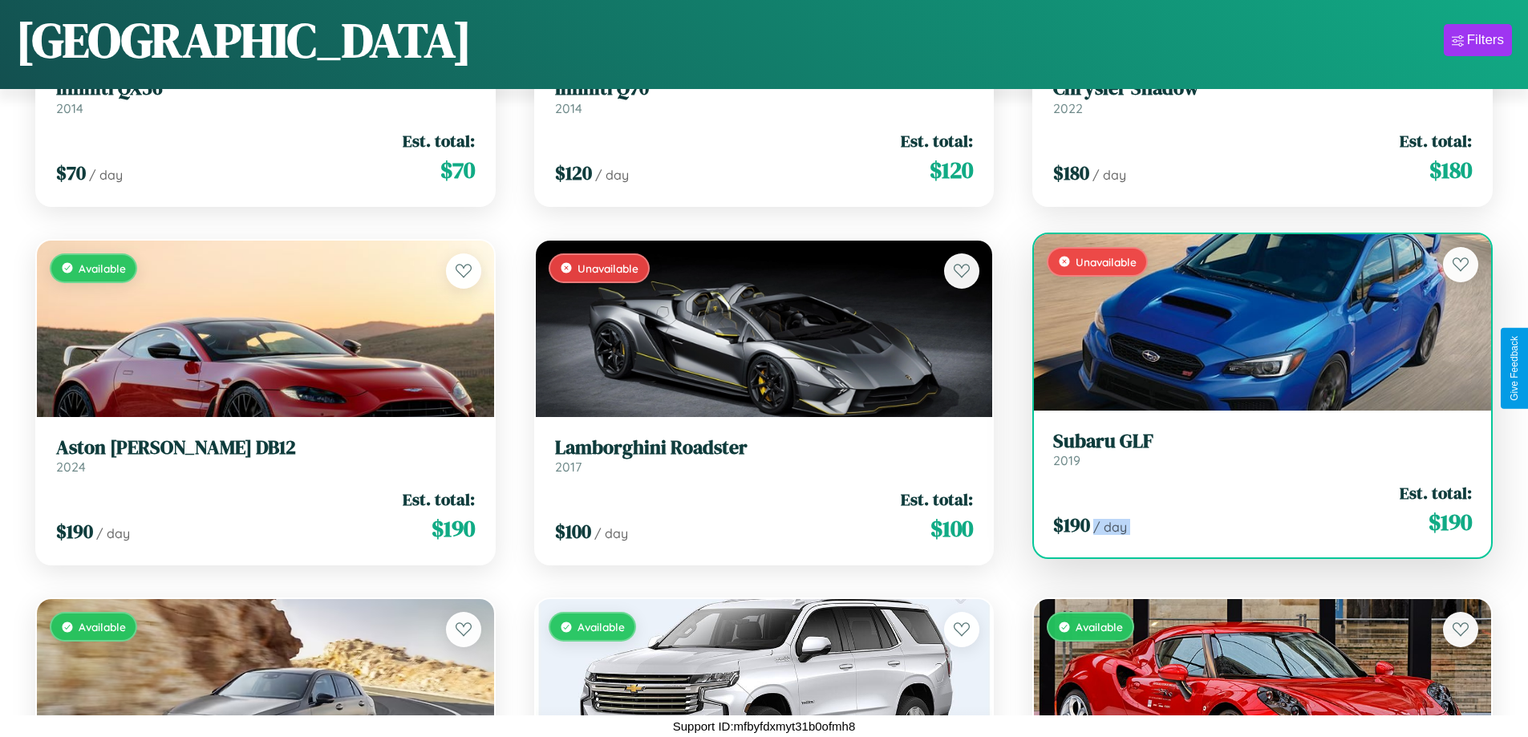
click at [1252, 509] on div "$ 190 / day Est. total: $ 190" at bounding box center [1262, 509] width 419 height 57
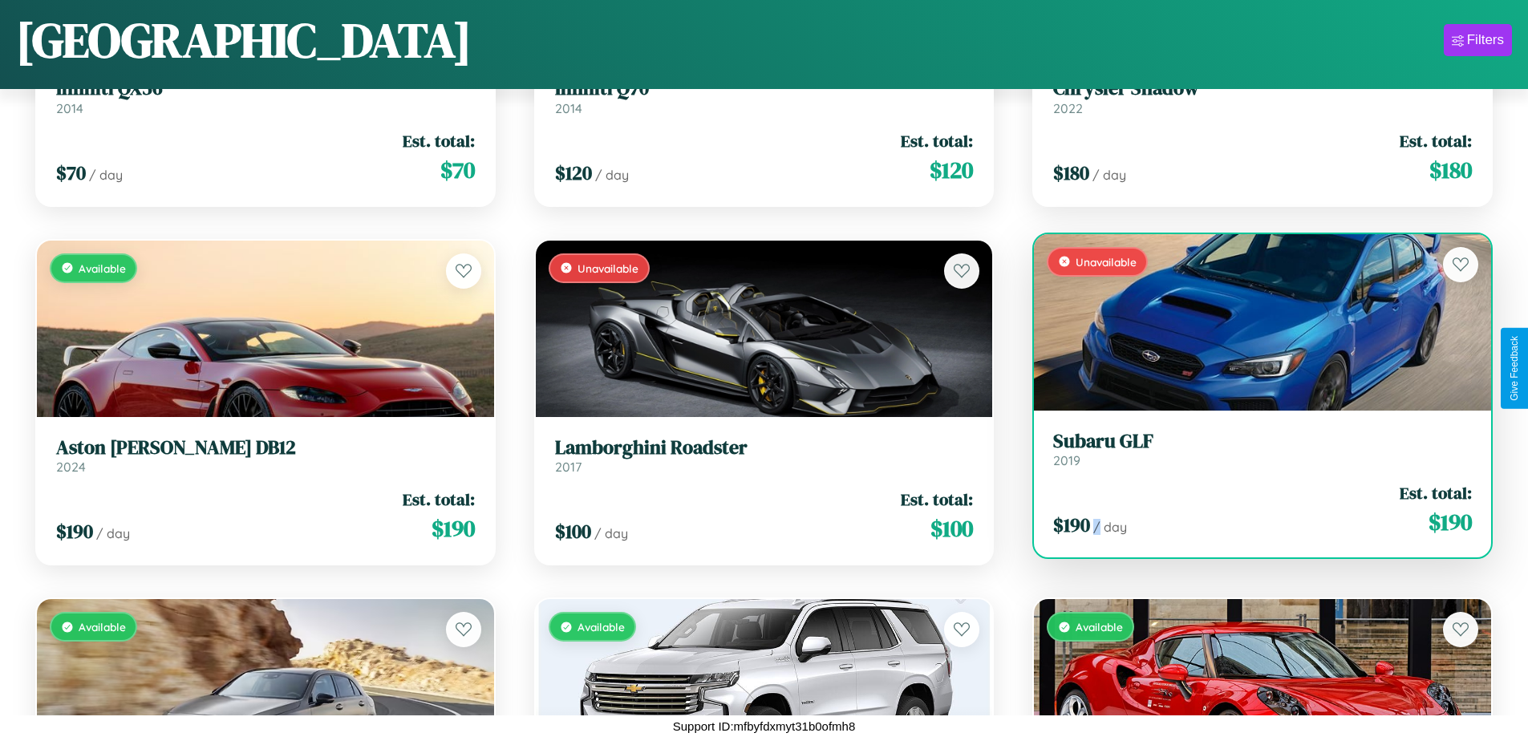
click at [1252, 509] on div "$ 190 / day Est. total: $ 190" at bounding box center [1262, 509] width 419 height 57
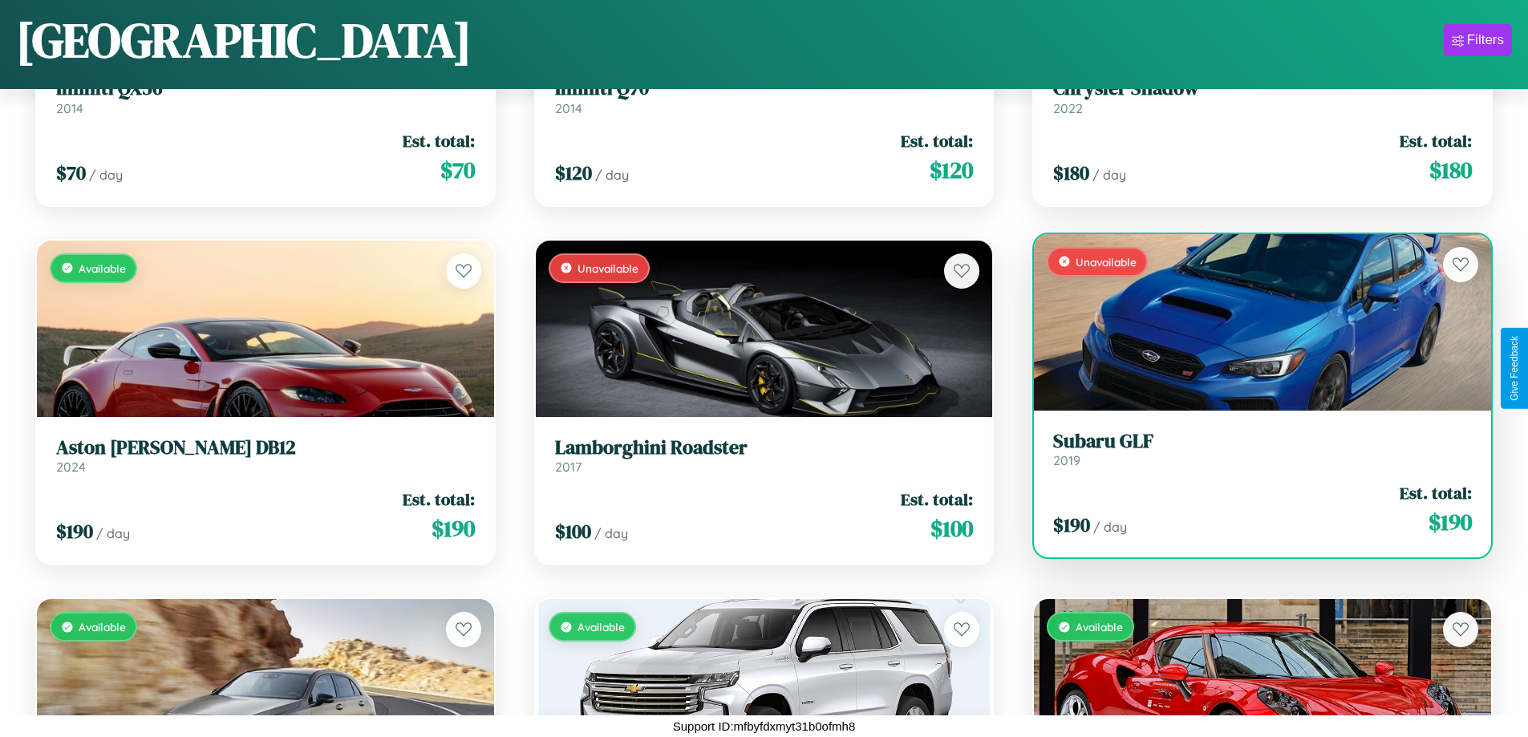
click at [1252, 449] on h3 "Subaru GLF" at bounding box center [1262, 441] width 419 height 23
